Goal: Information Seeking & Learning: Learn about a topic

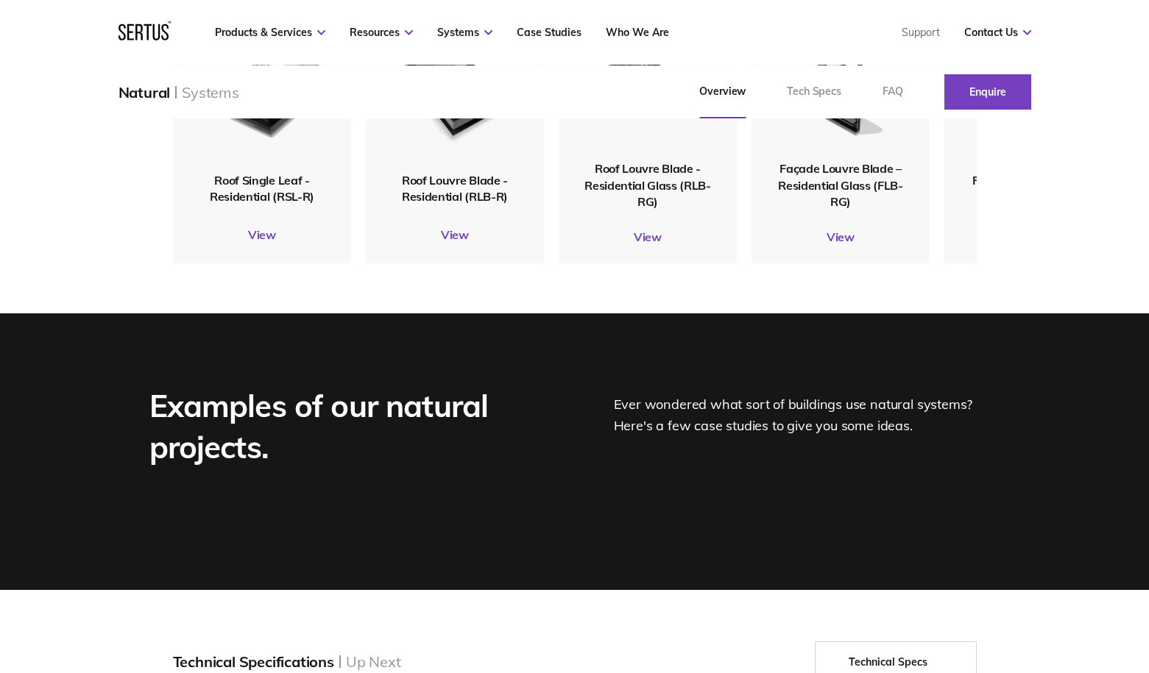
scroll to position [1693, 0]
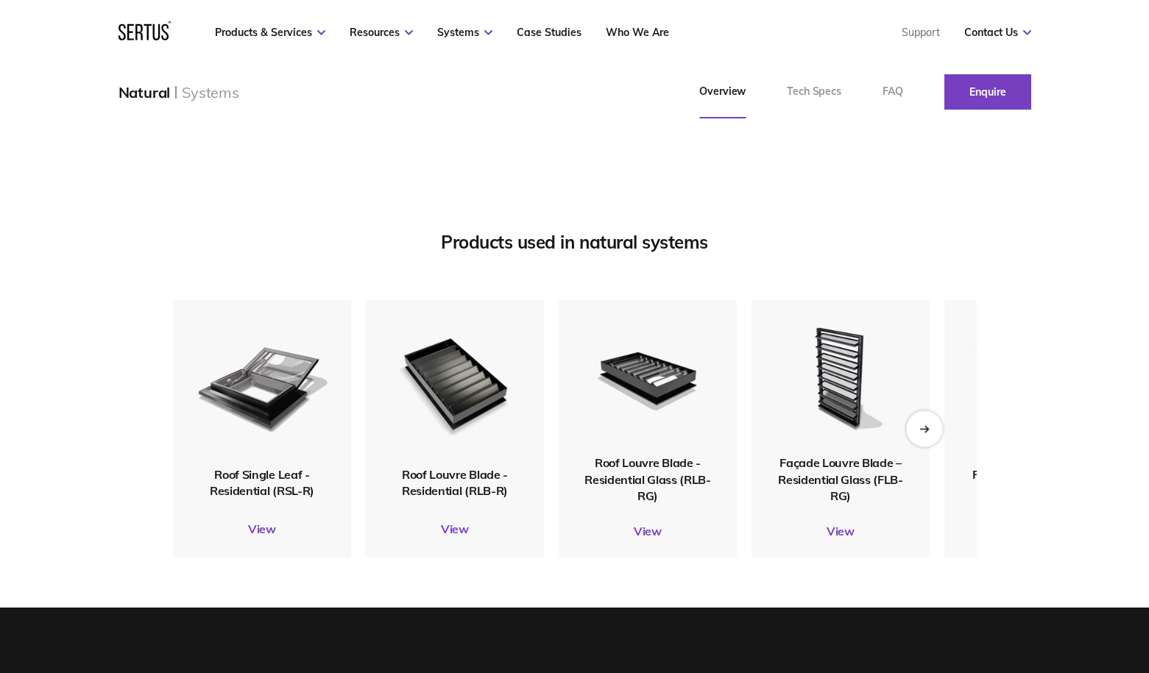
click at [931, 430] on div "Next slide" at bounding box center [924, 429] width 36 height 36
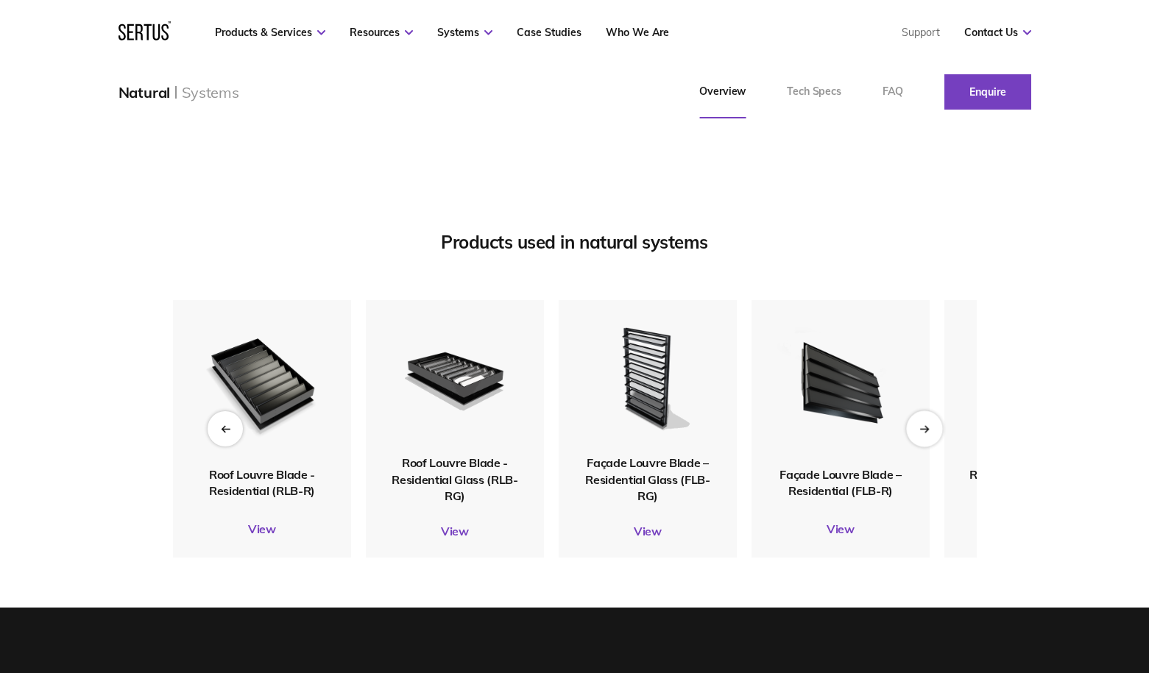
click at [926, 429] on icon "Next slide" at bounding box center [923, 429] width 8 height 0
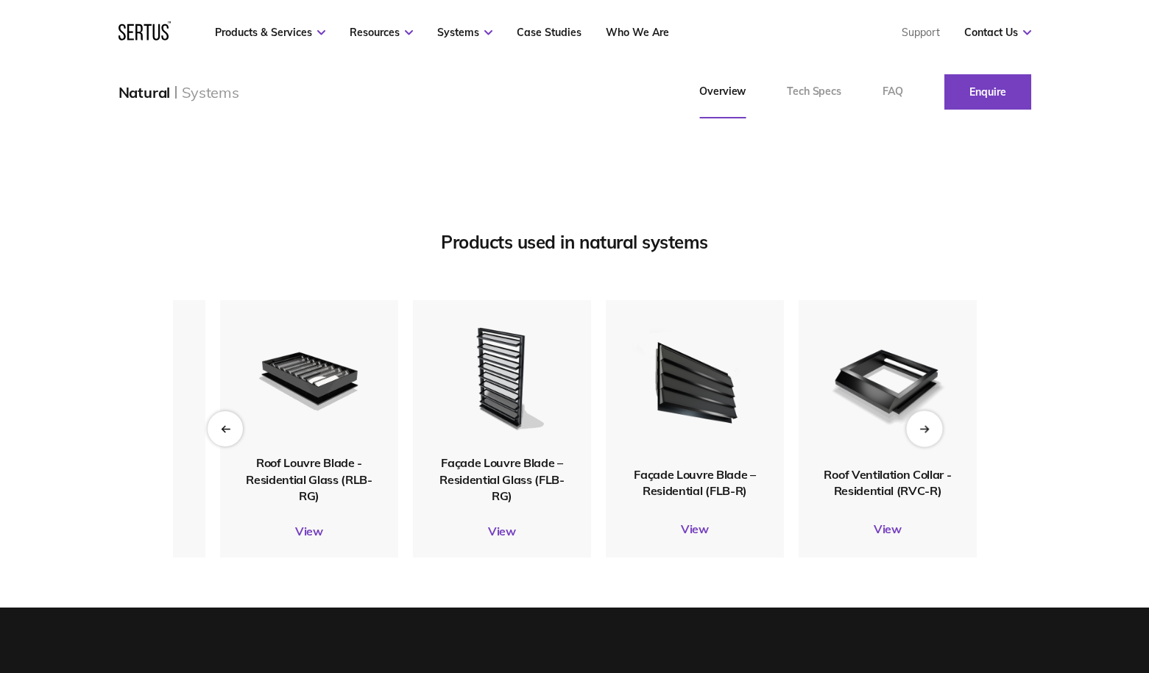
click at [926, 429] on icon "Next slide" at bounding box center [923, 429] width 8 height 0
click at [222, 428] on icon "Previous slide" at bounding box center [223, 429] width 3 height 6
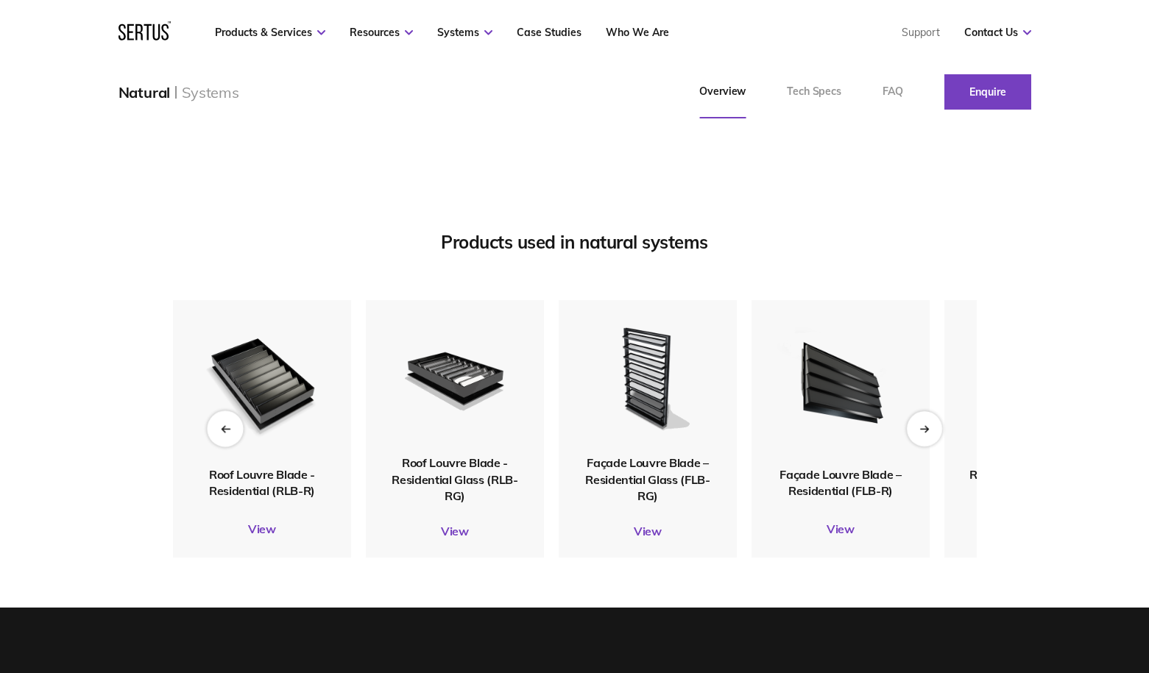
click at [222, 428] on icon "Previous slide" at bounding box center [223, 429] width 3 height 6
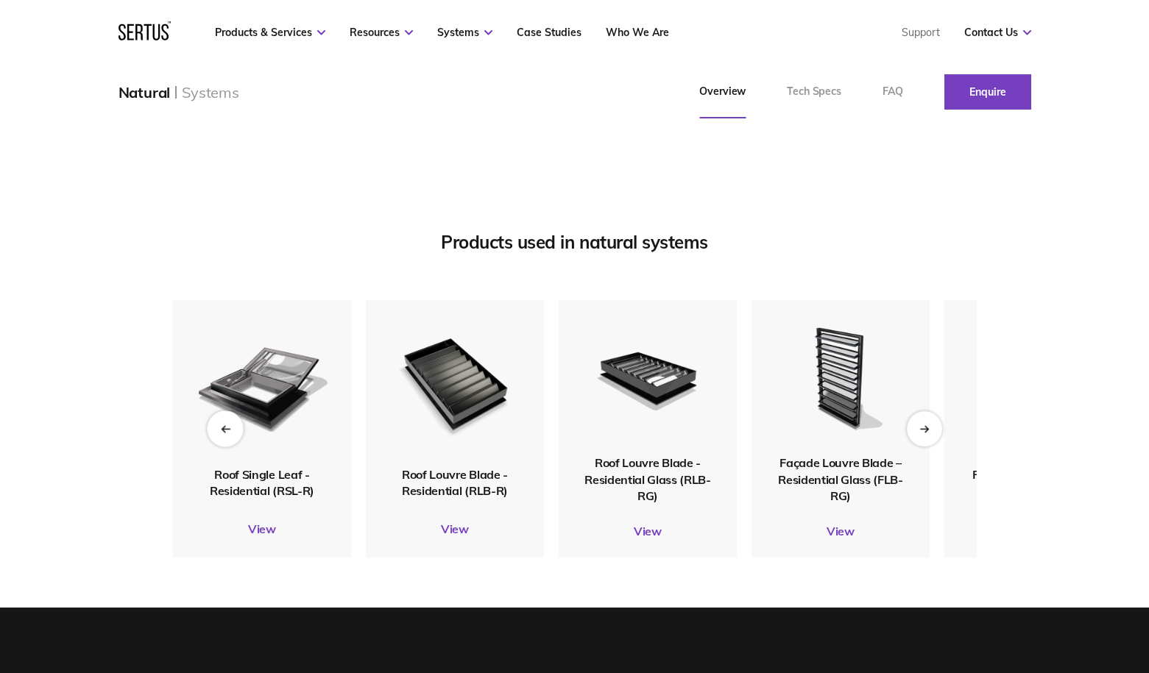
click at [222, 428] on icon "Previous slide" at bounding box center [223, 429] width 3 height 6
click at [917, 427] on div "Next slide" at bounding box center [924, 429] width 36 height 36
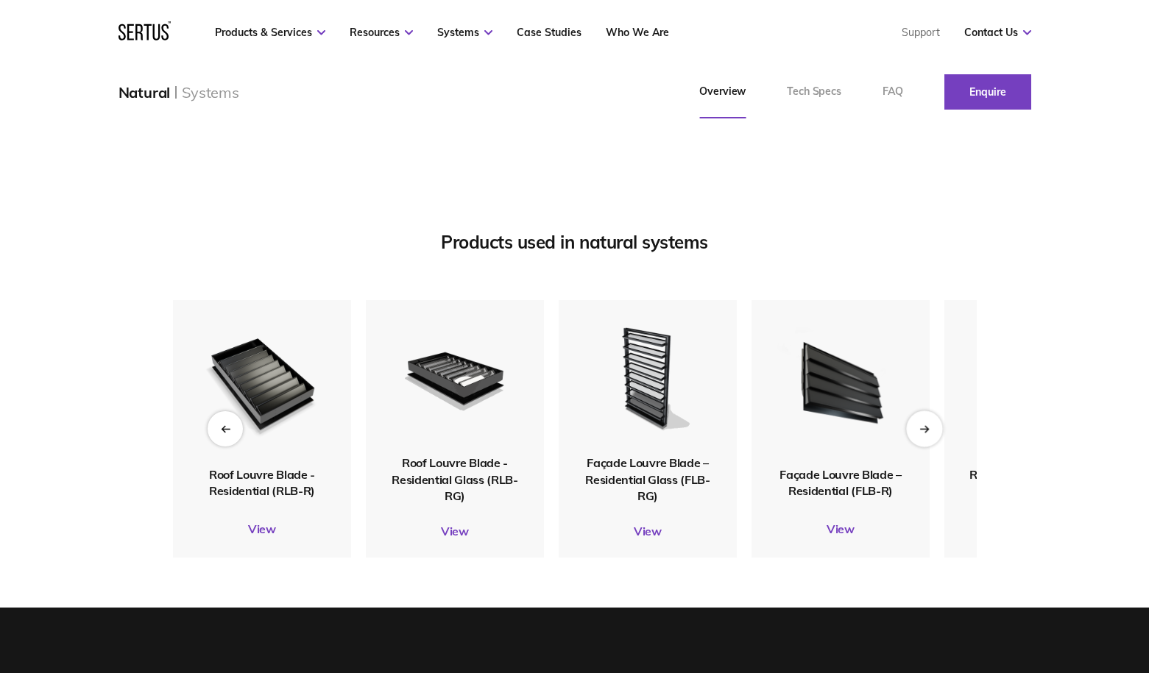
click at [926, 428] on icon "Next slide" at bounding box center [925, 429] width 3 height 6
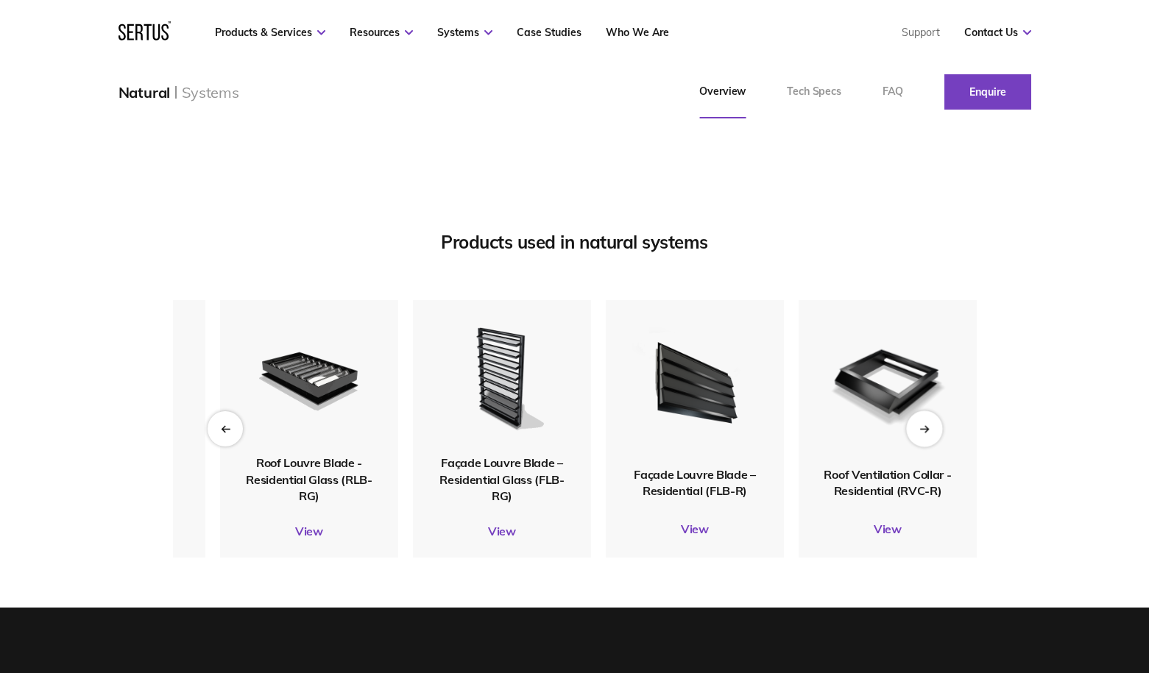
click at [927, 429] on icon "Next slide" at bounding box center [923, 429] width 8 height 0
click at [921, 429] on icon "Next slide" at bounding box center [923, 429] width 8 height 0
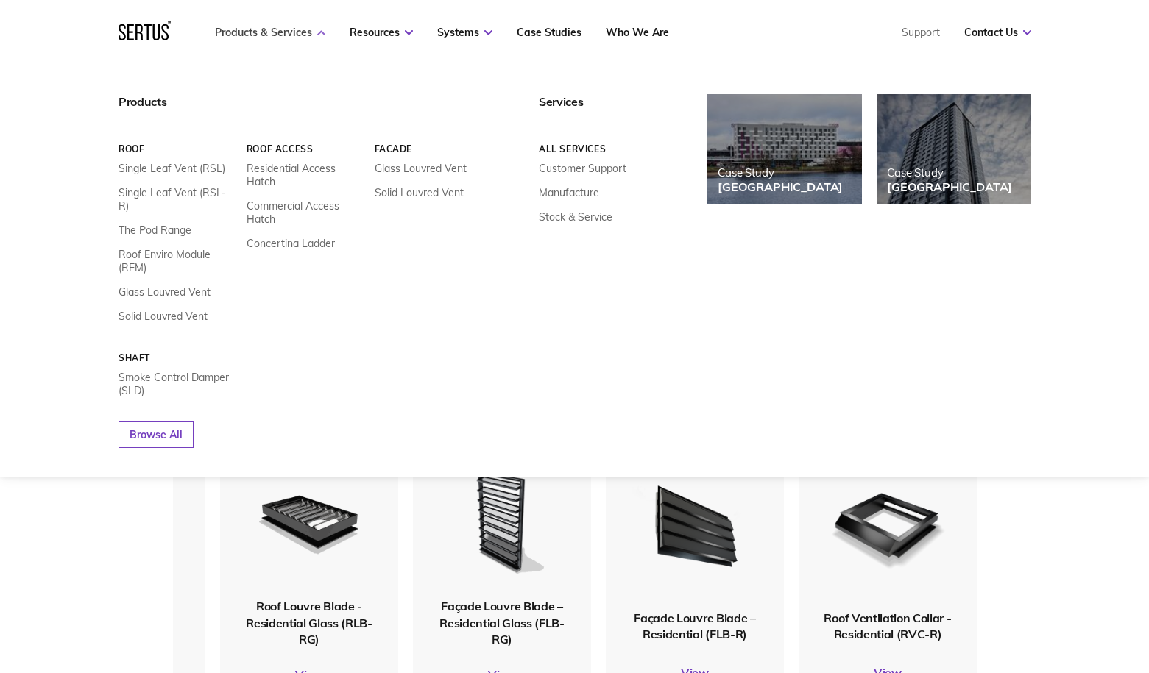
scroll to position [1545, 0]
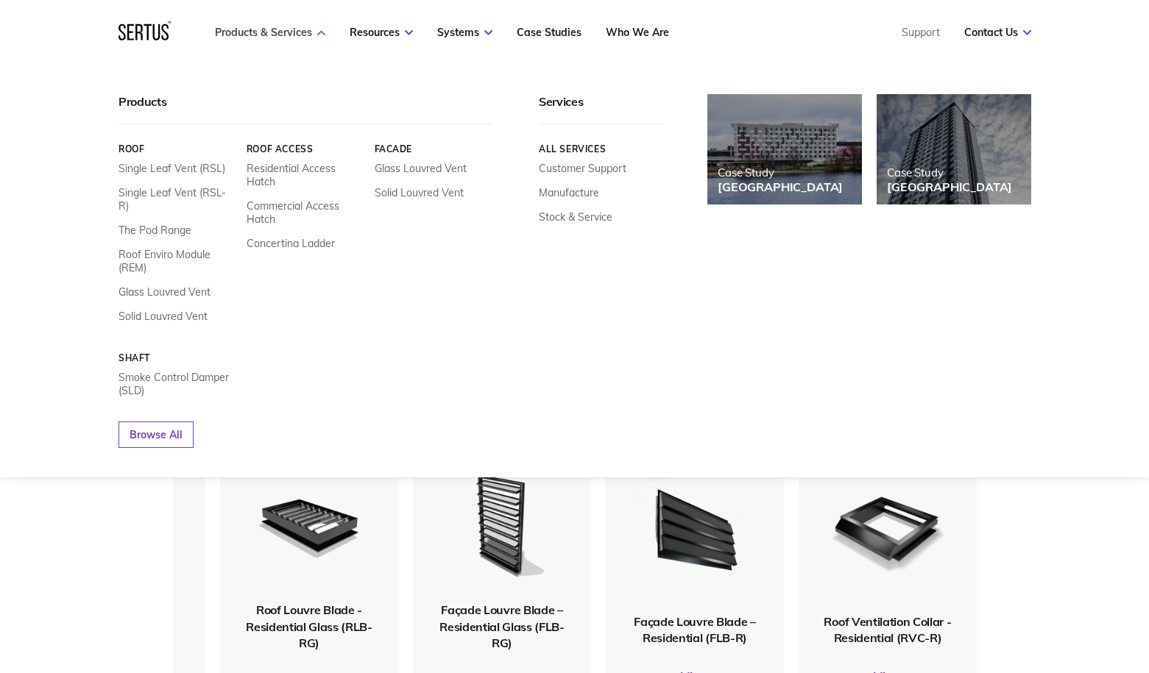
click at [286, 34] on link "Products & Services" at bounding box center [270, 32] width 110 height 13
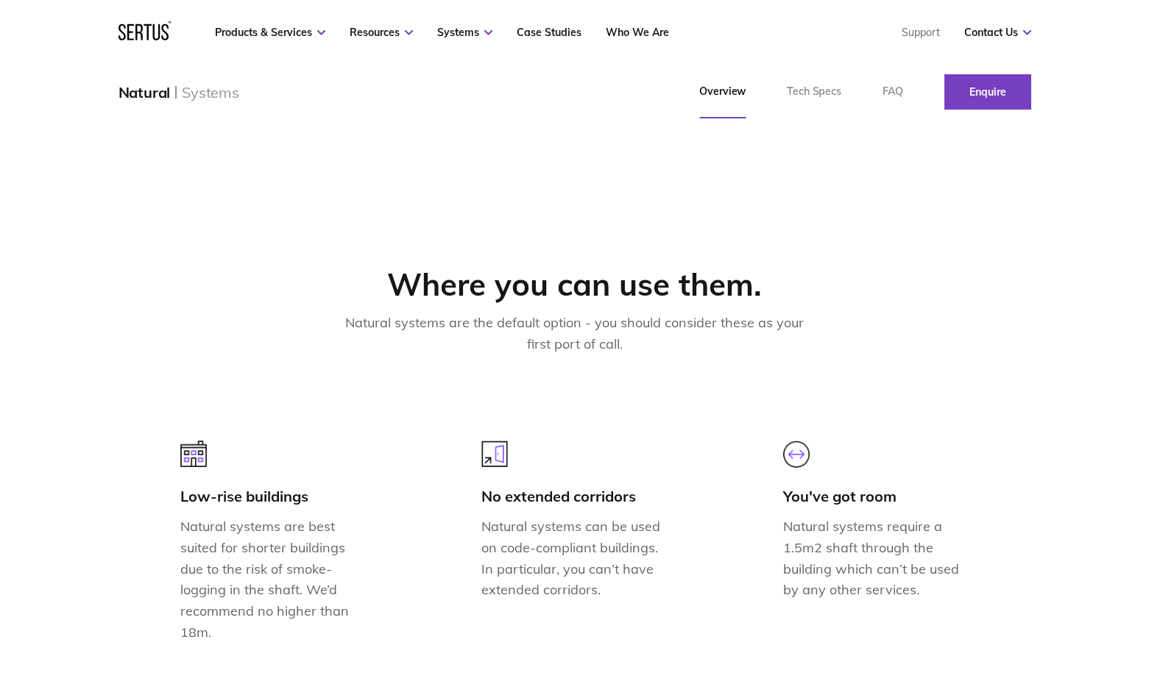
scroll to position [1251, 0]
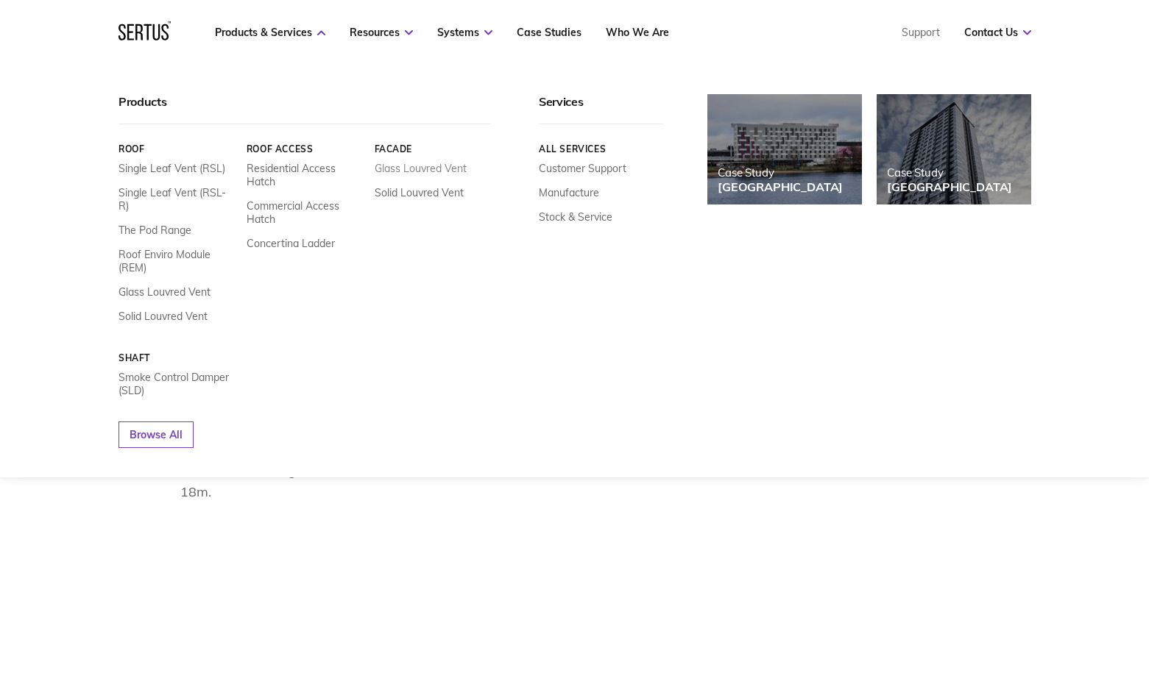
click at [408, 171] on link "Glass Louvred Vent" at bounding box center [420, 168] width 92 height 13
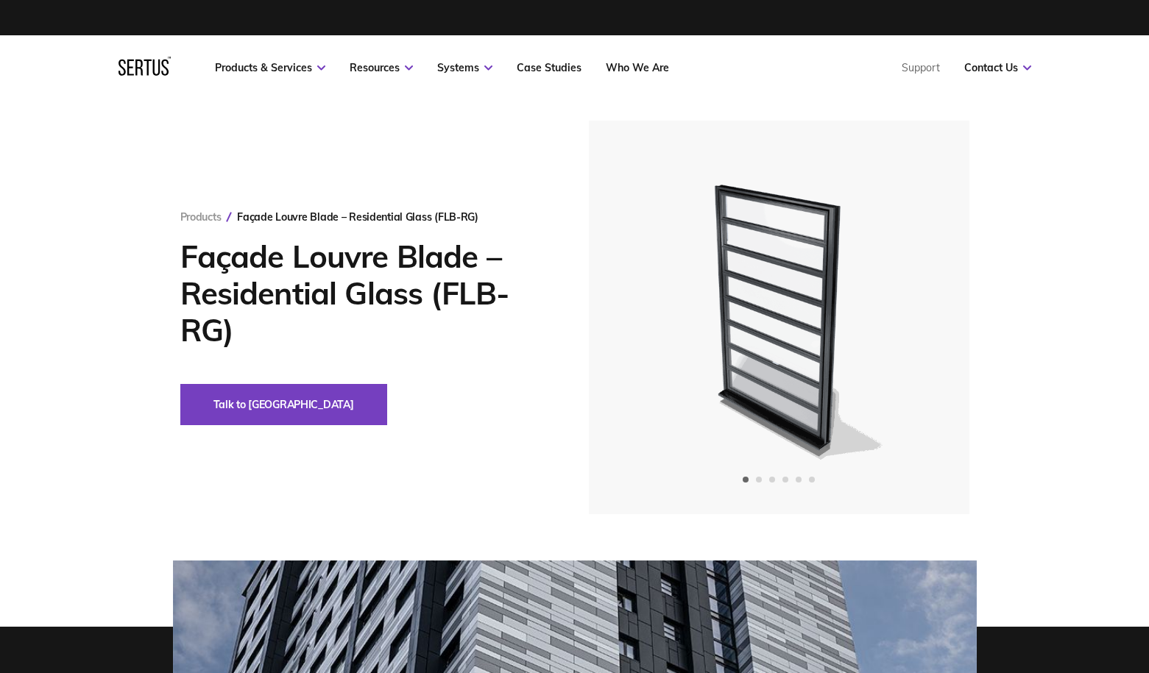
scroll to position [1251, 0]
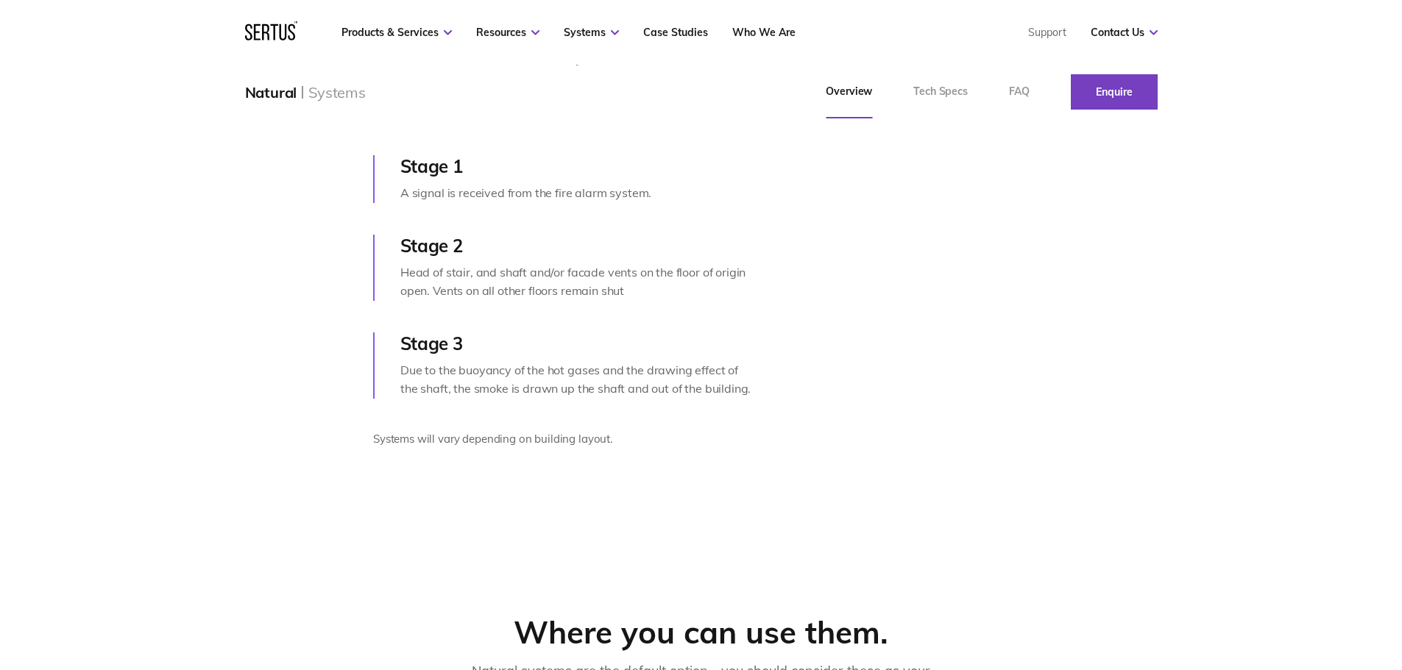
scroll to position [662, 0]
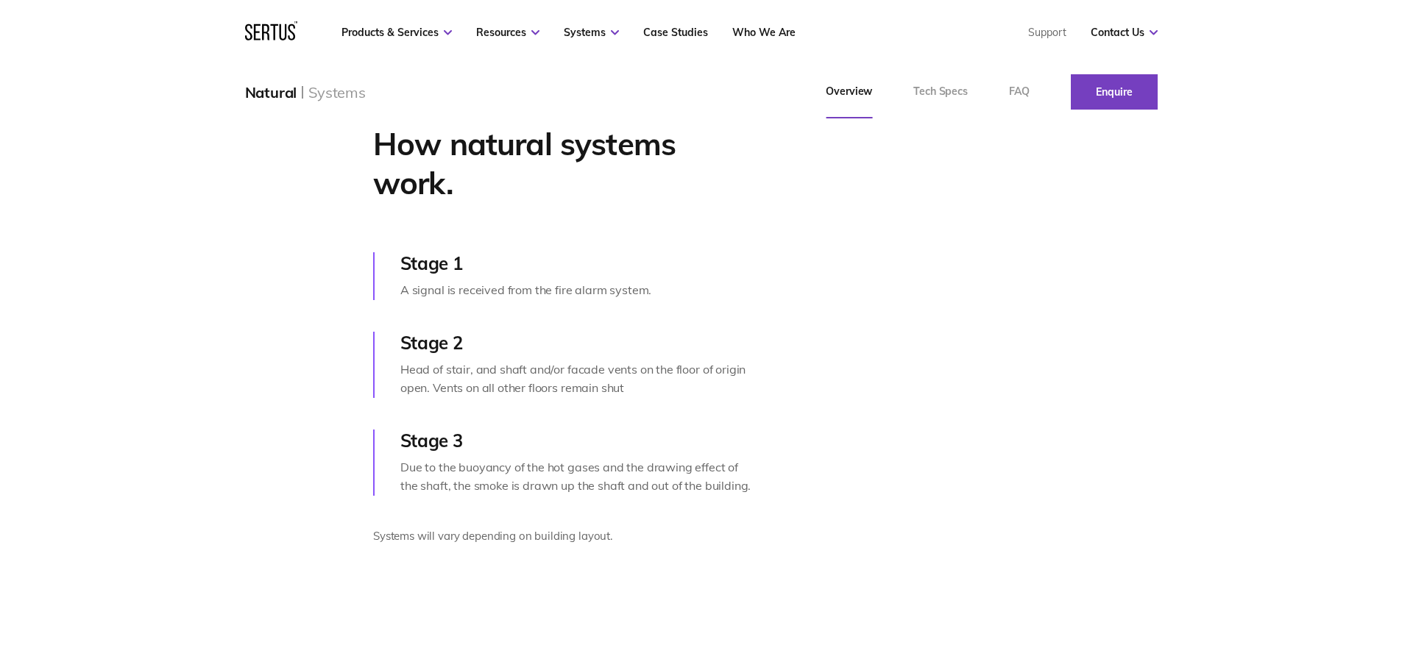
click at [329, 91] on div "Systems" at bounding box center [336, 92] width 57 height 18
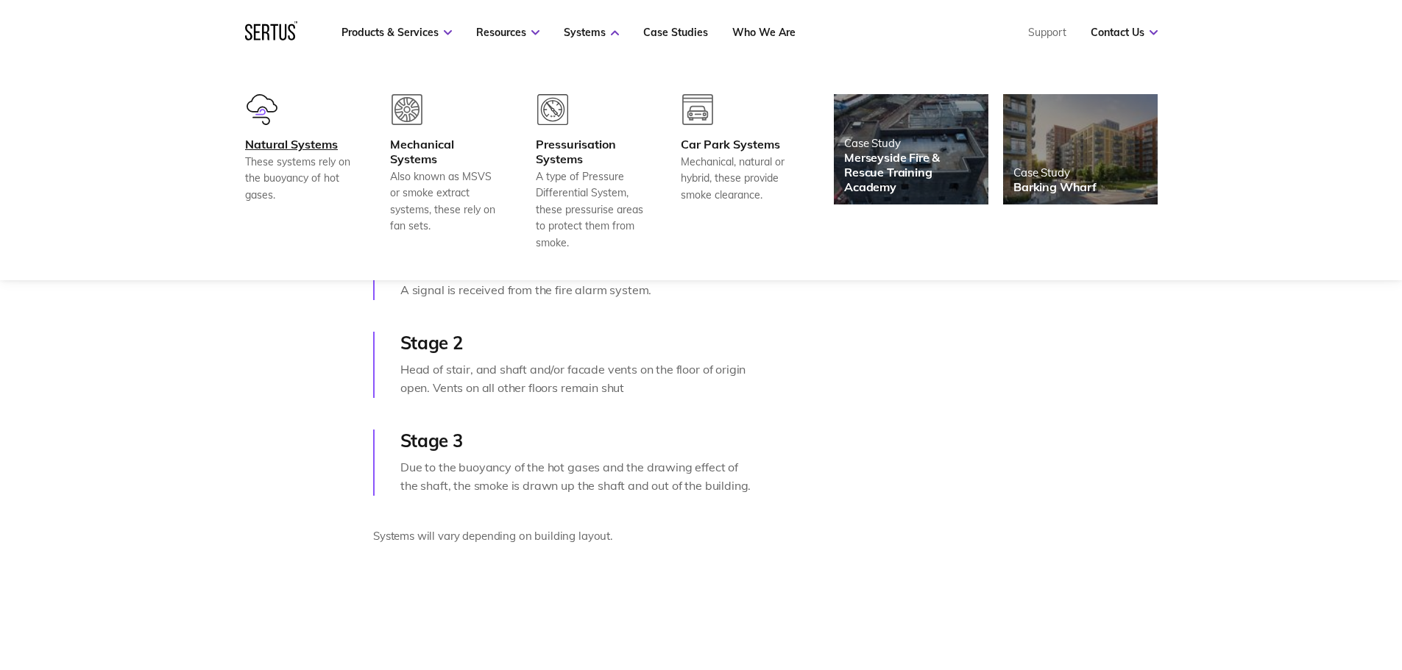
click at [279, 143] on div "Natural Systems" at bounding box center [299, 144] width 109 height 15
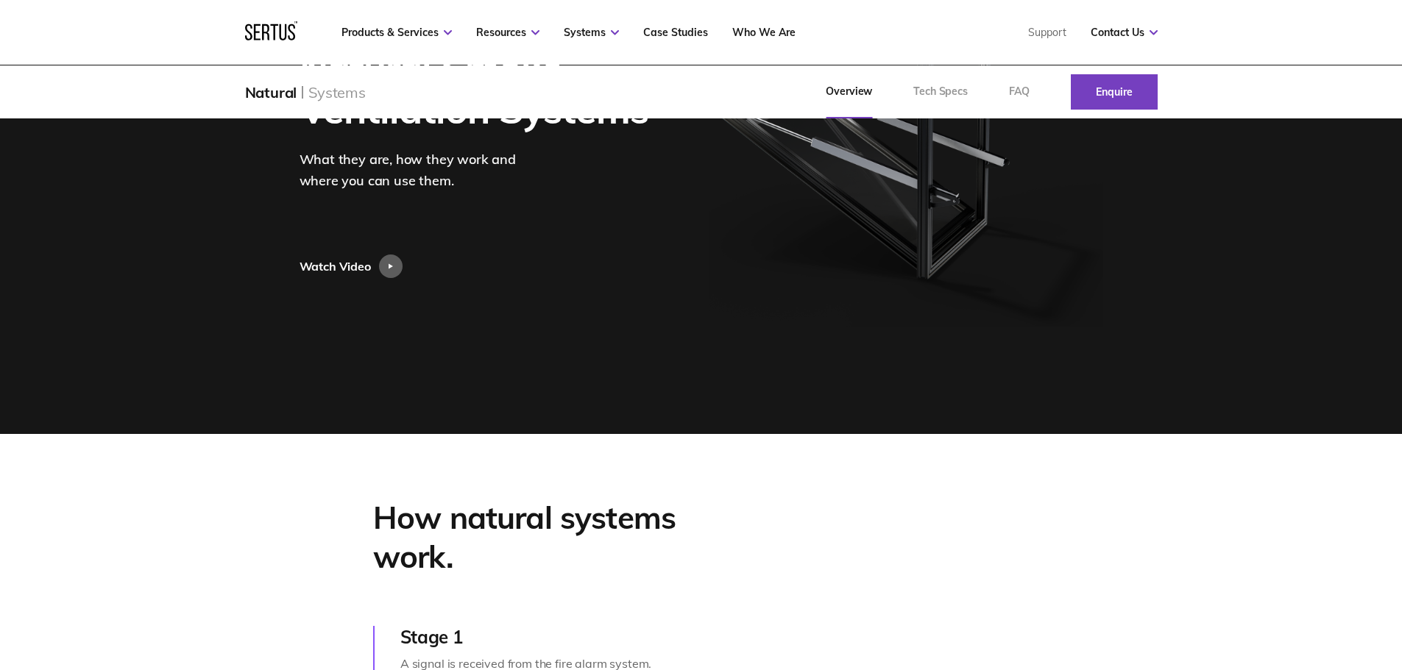
scroll to position [74, 0]
